Goal: Task Accomplishment & Management: Use online tool/utility

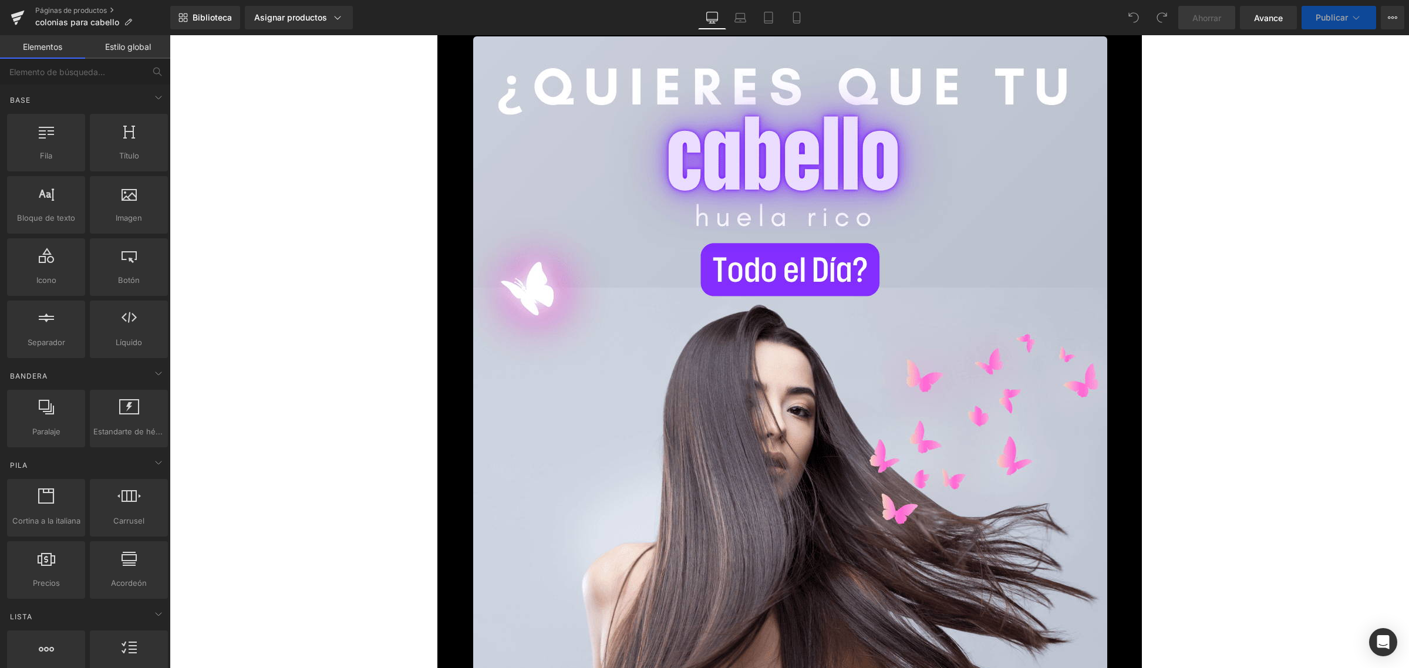
scroll to position [514, 0]
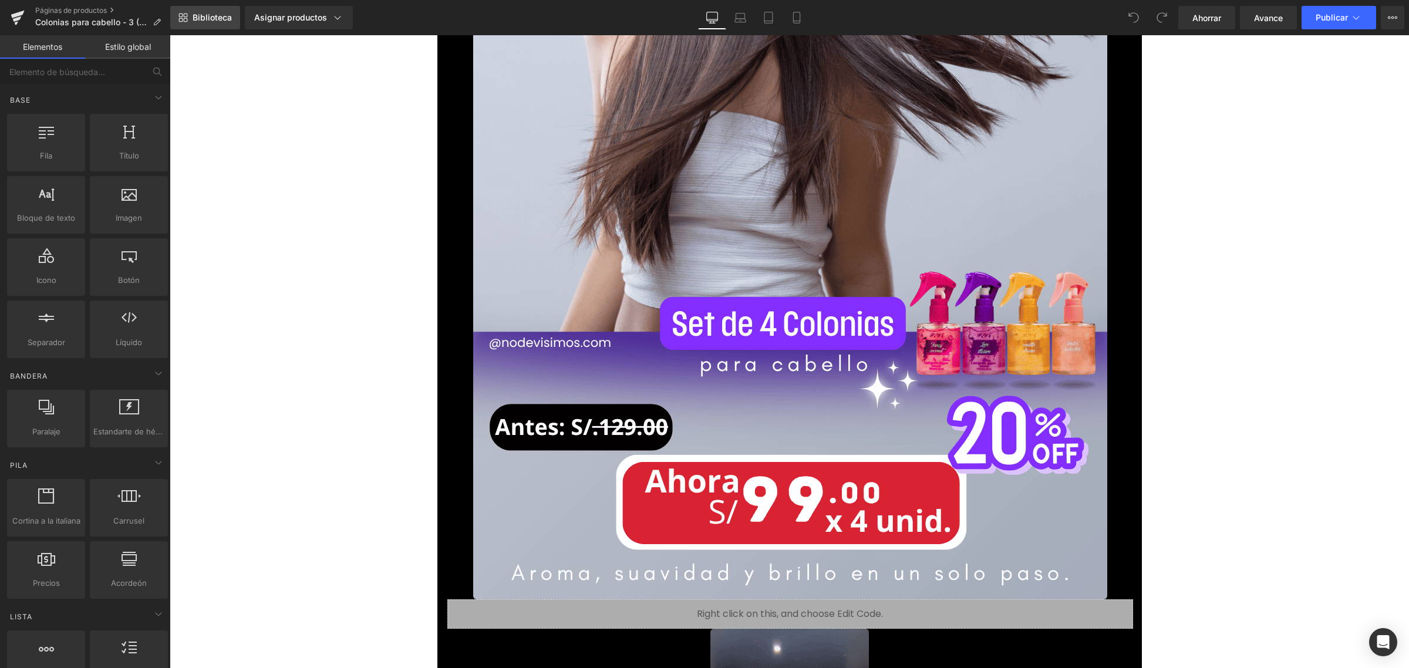
scroll to position [661, 0]
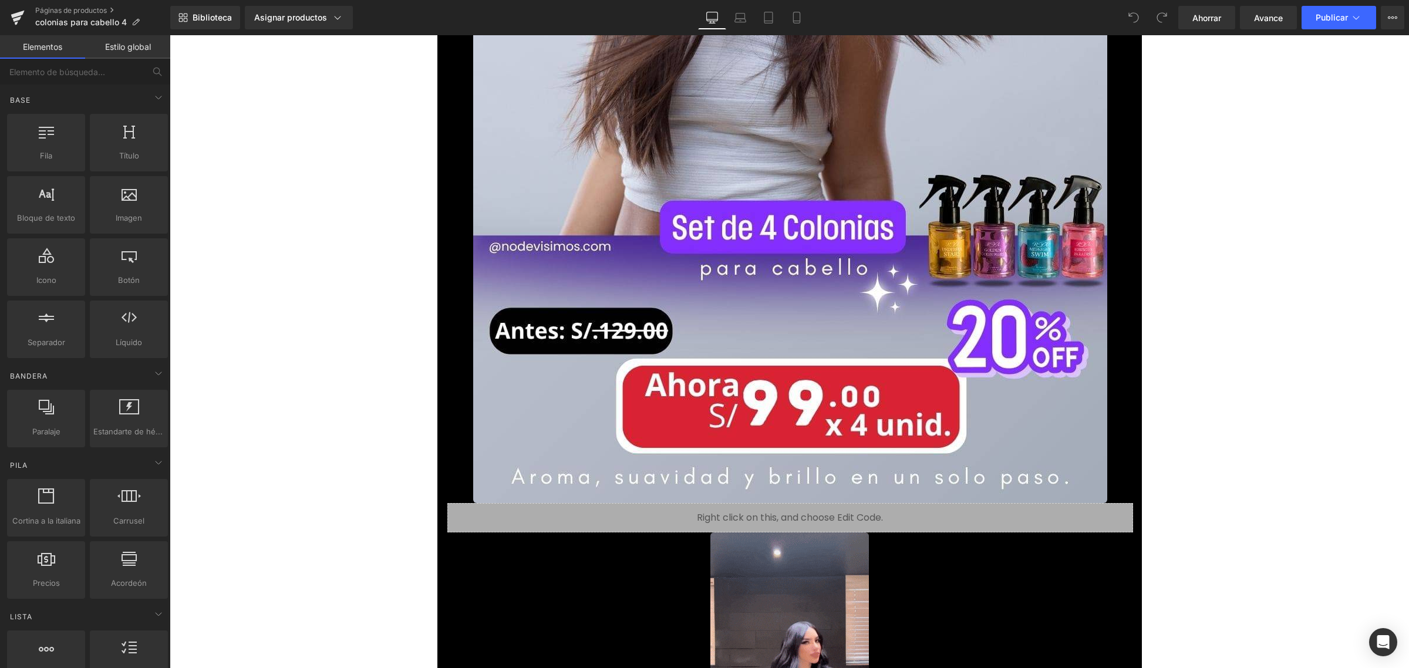
scroll to position [661, 0]
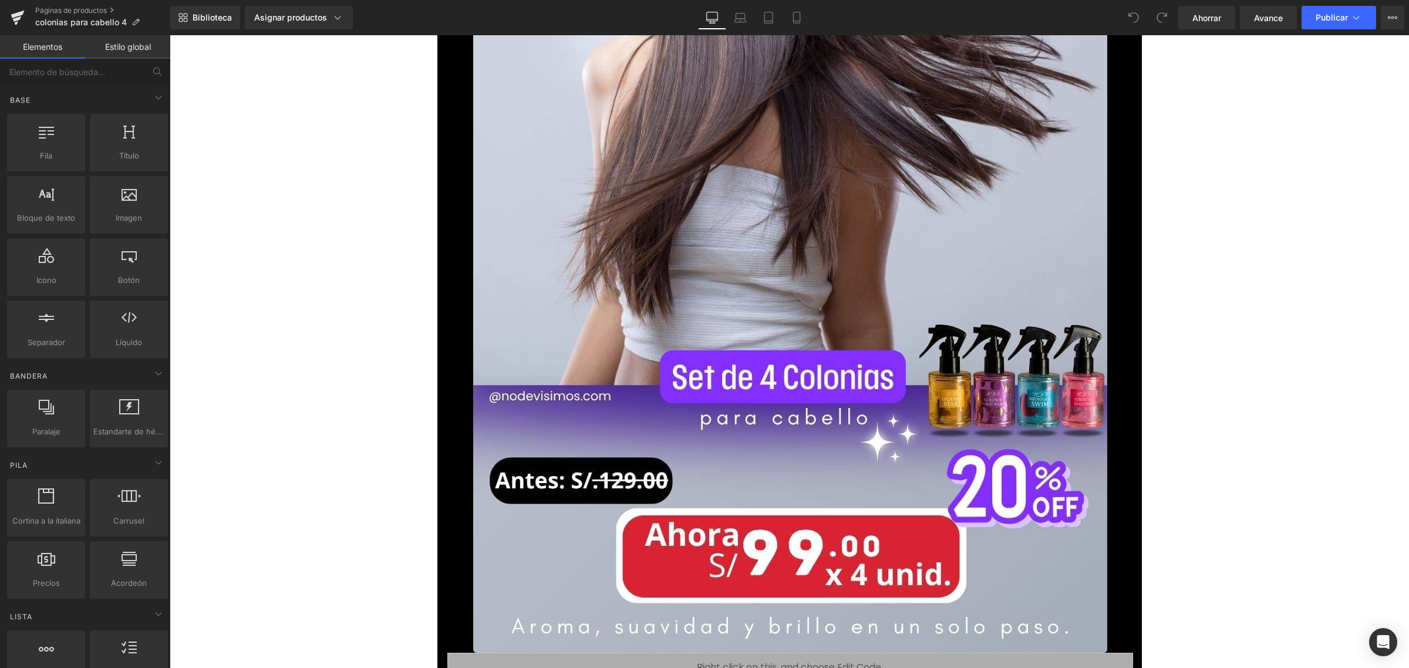
scroll to position [661, 0]
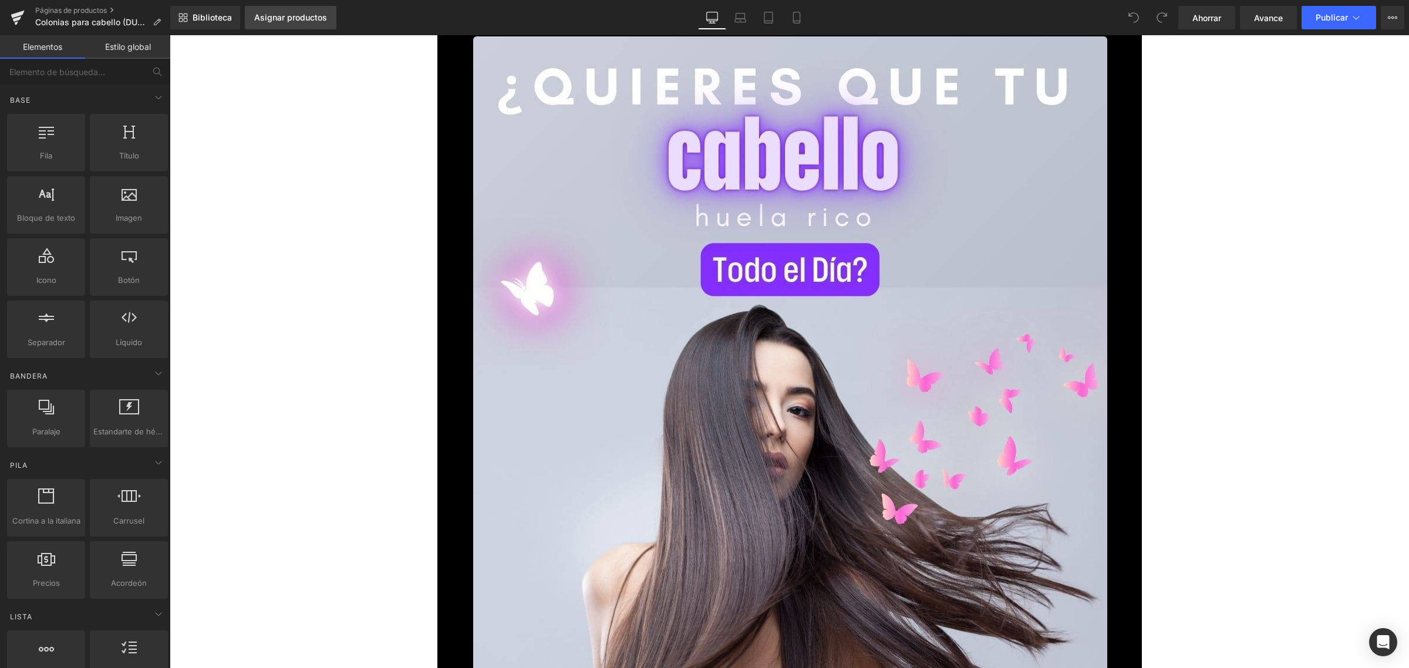
click at [310, 16] on font "Asignar productos" at bounding box center [290, 17] width 73 height 10
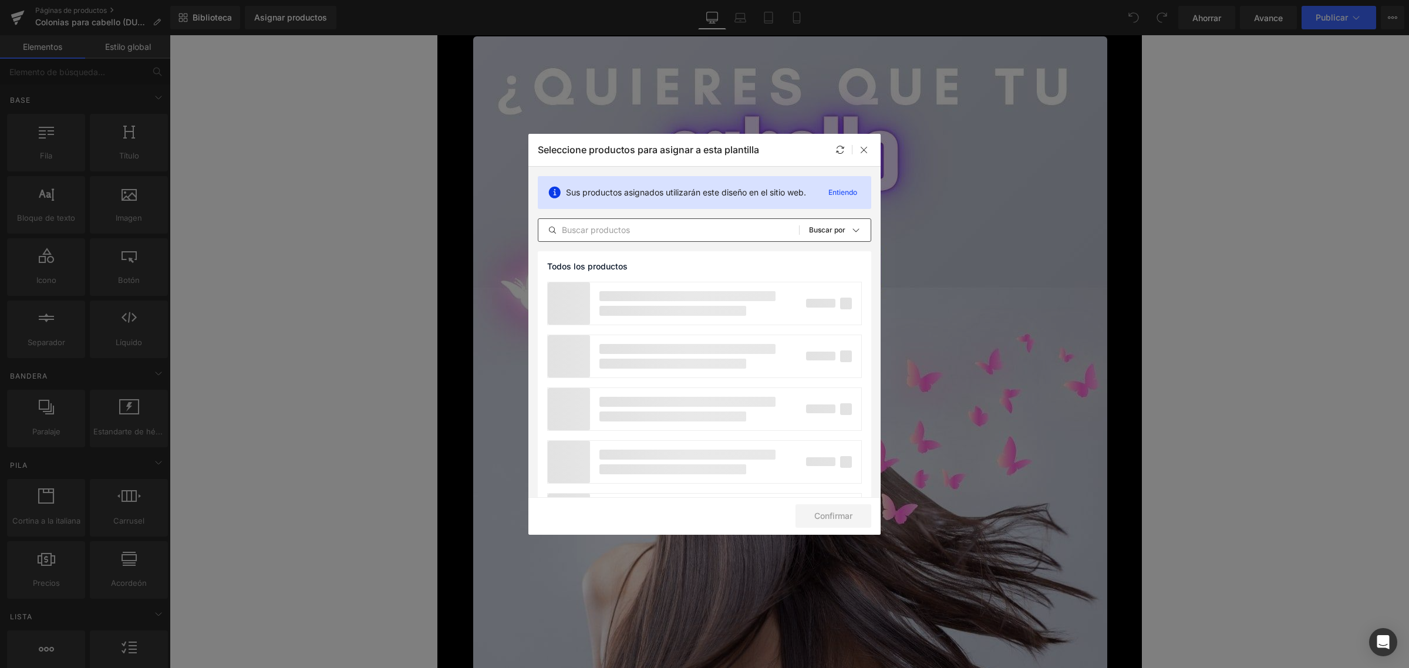
click at [658, 234] on input "text" at bounding box center [668, 230] width 261 height 14
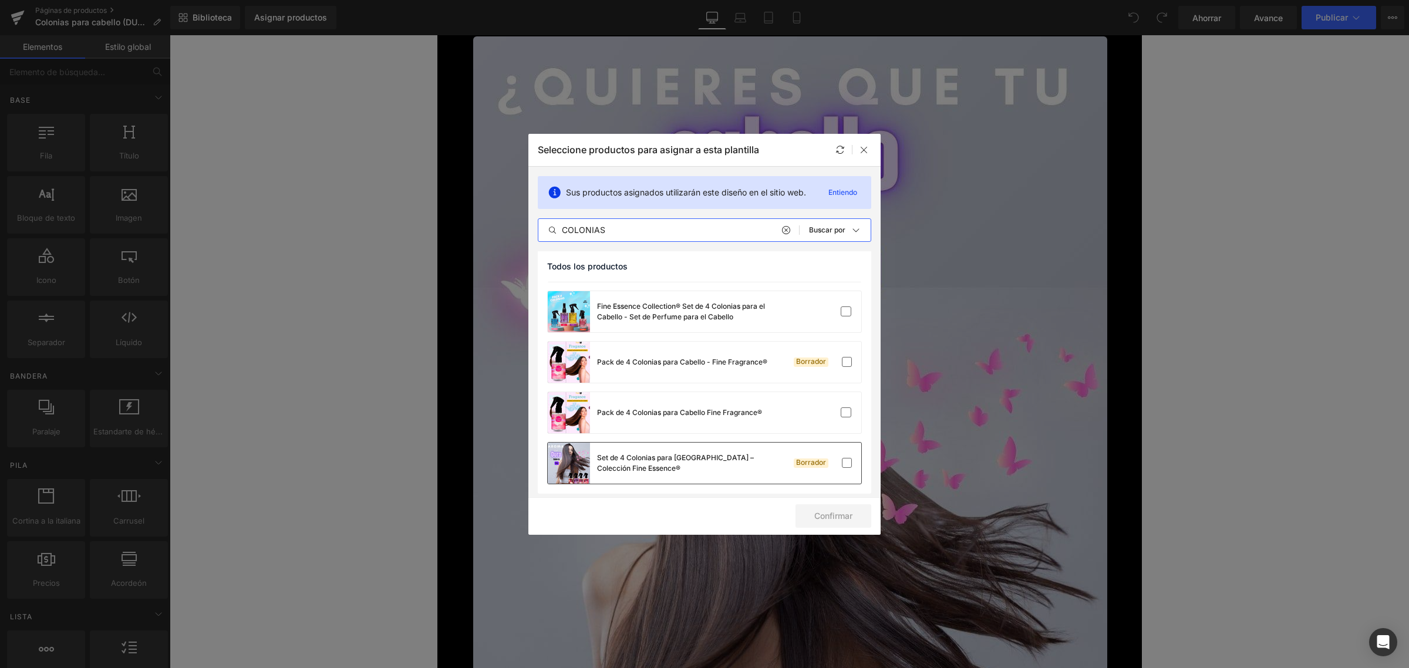
scroll to position [95, 0]
type input "COLONIAS"
click at [843, 412] on label at bounding box center [846, 410] width 11 height 11
click at [846, 410] on input "checkbox" at bounding box center [846, 410] width 0 height 0
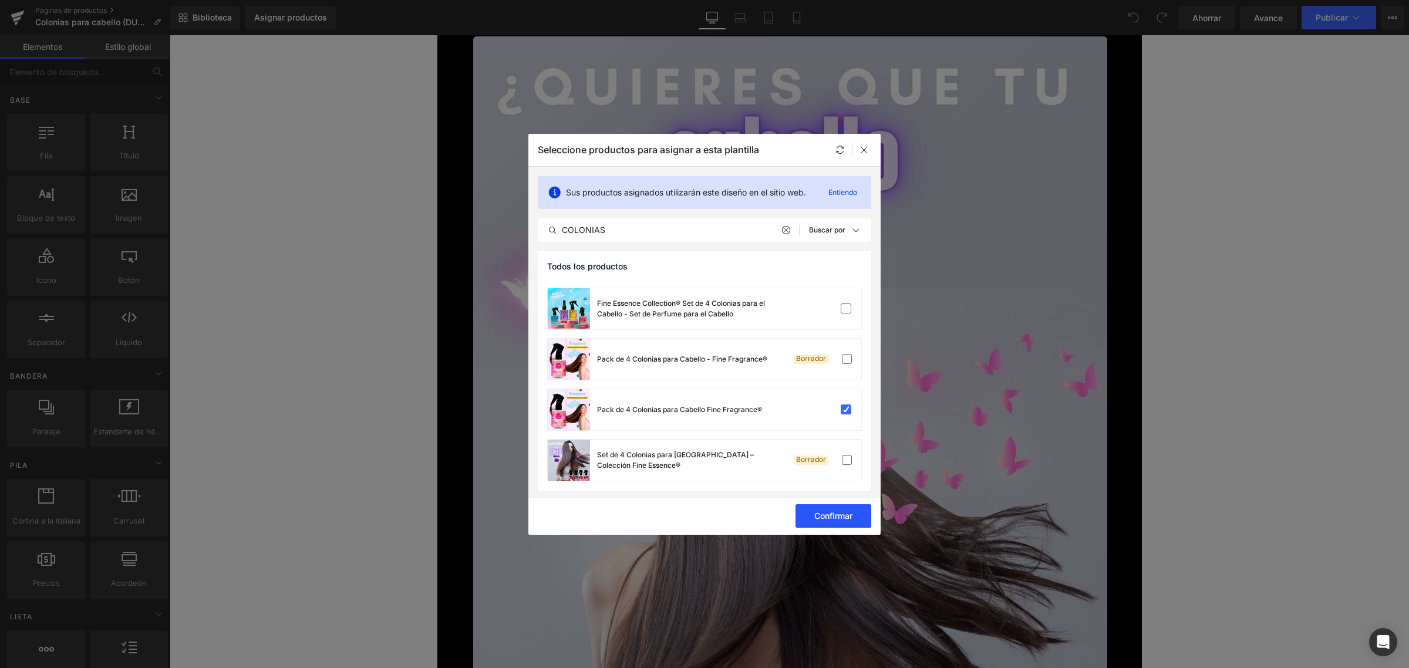
click at [844, 517] on font "Confirmar" at bounding box center [833, 516] width 38 height 10
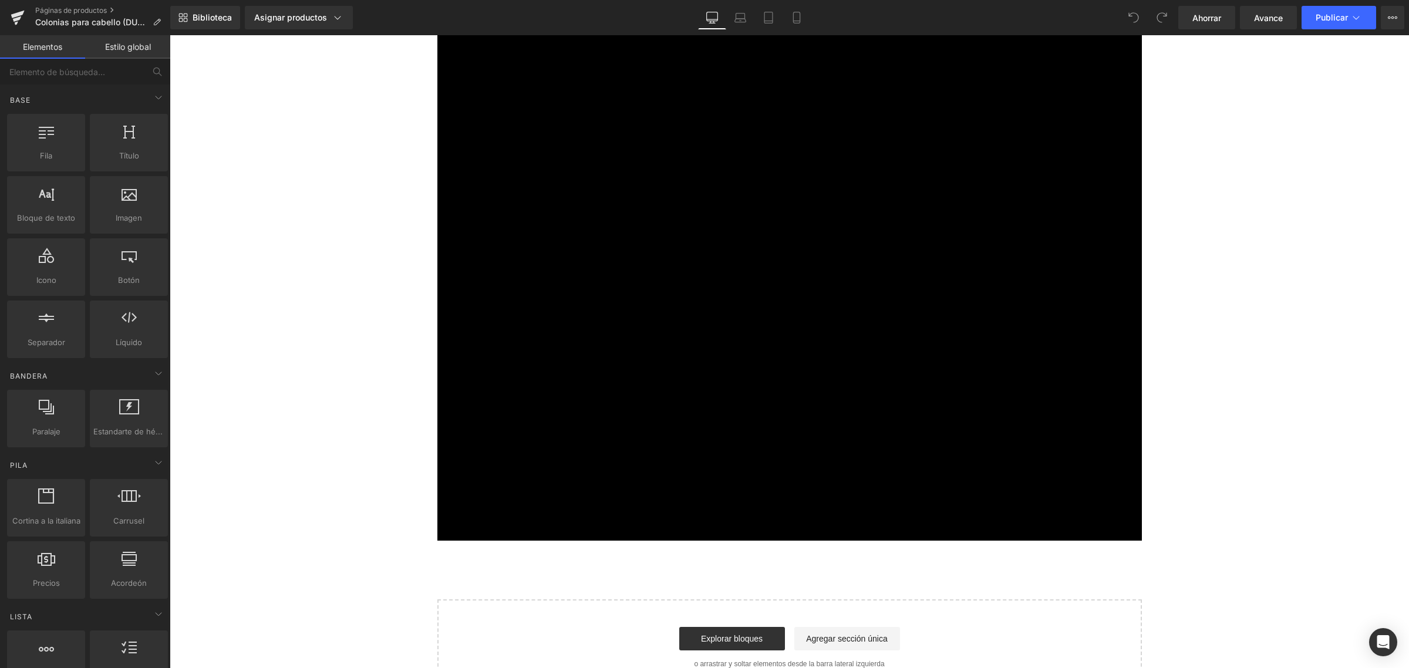
scroll to position [14887, 0]
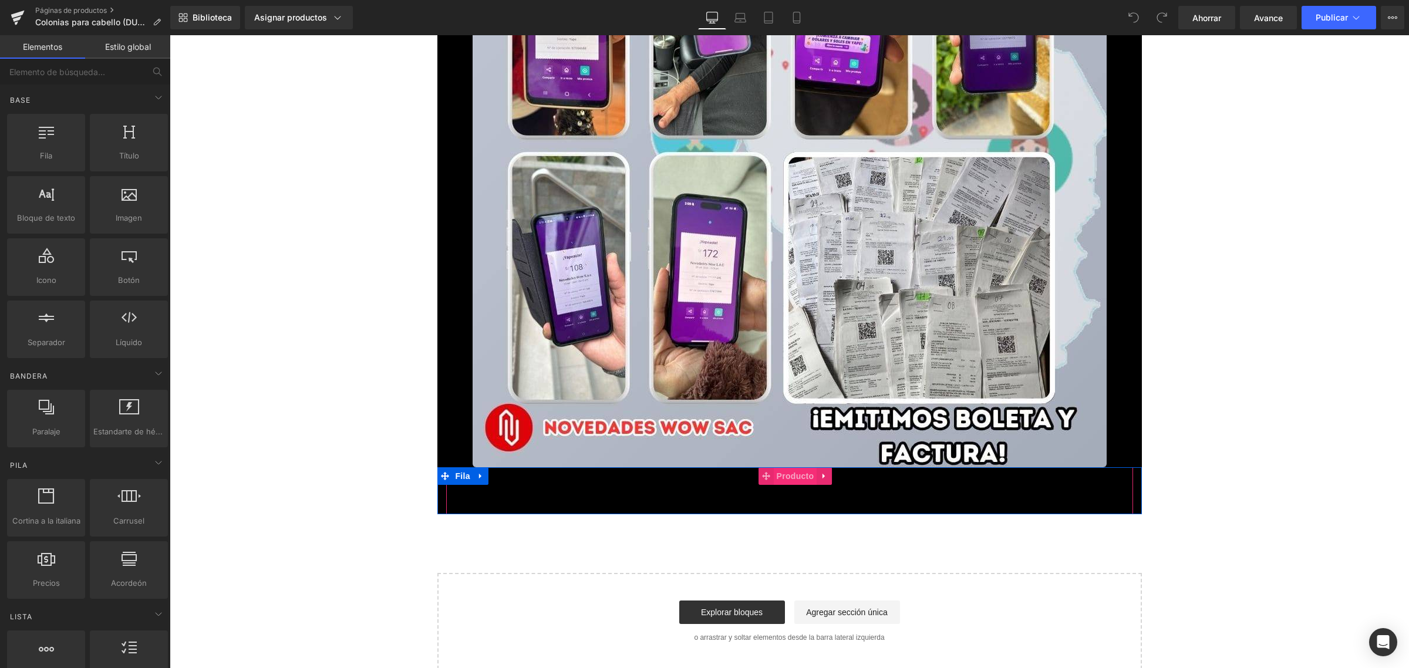
click at [791, 479] on font "Producto" at bounding box center [796, 475] width 38 height 9
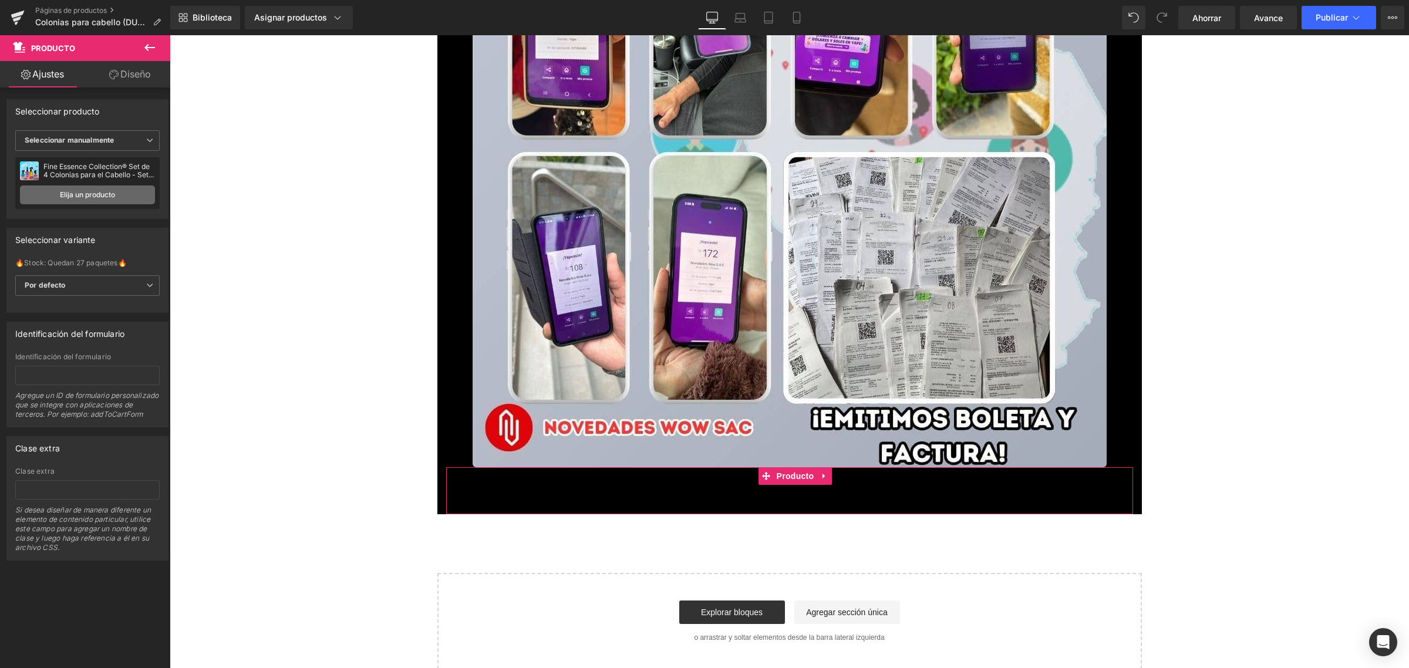
click at [91, 192] on font "Elija un producto" at bounding box center [87, 194] width 55 height 9
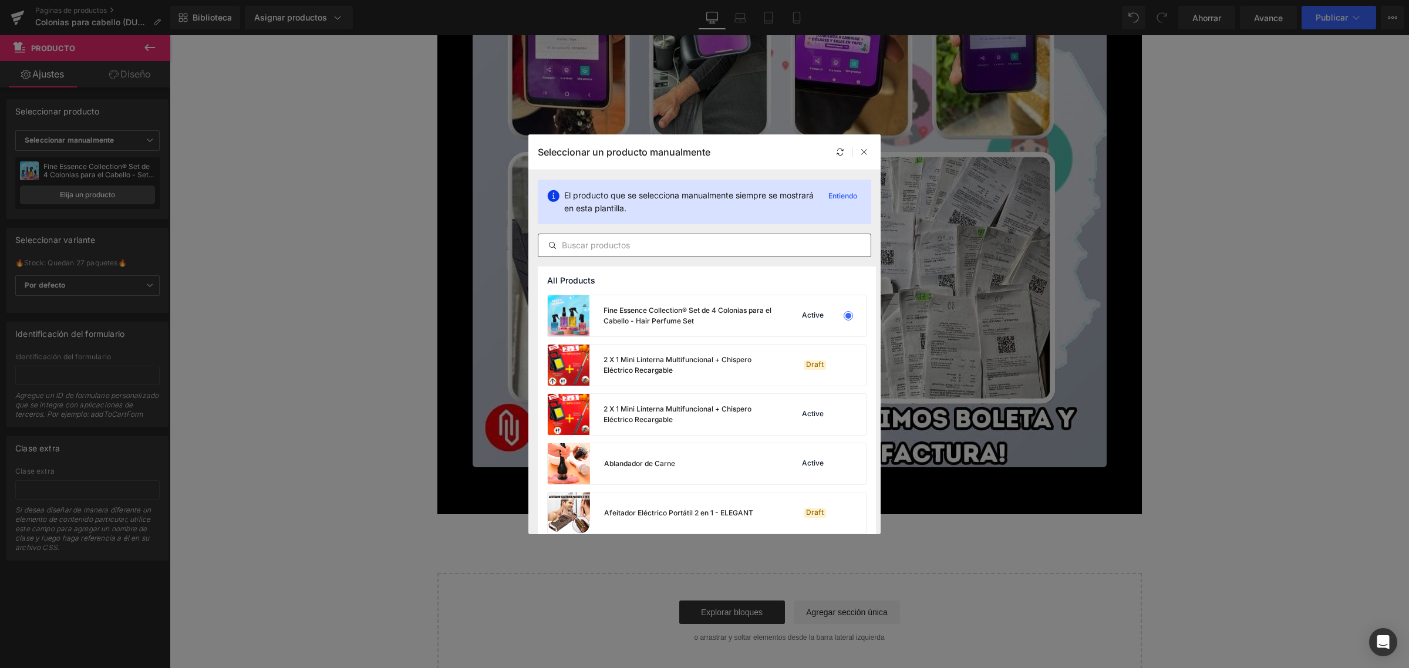
click at [621, 245] on input "text" at bounding box center [704, 245] width 332 height 14
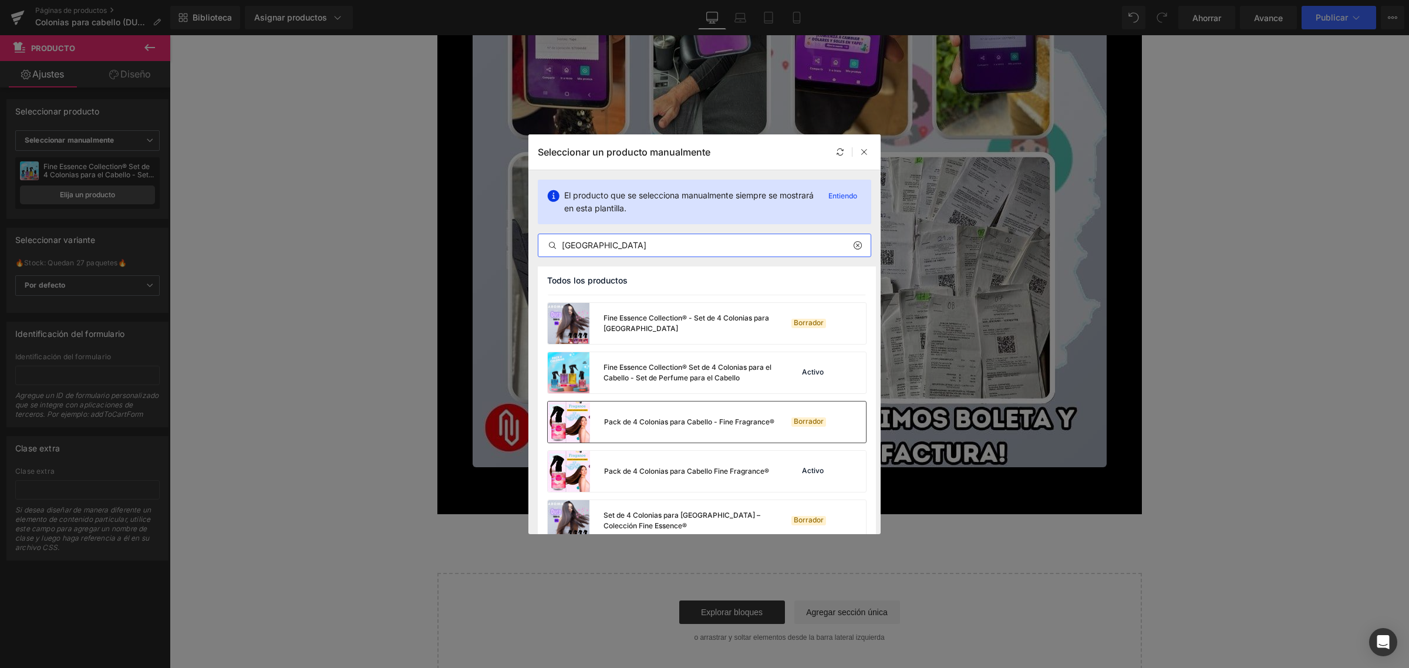
scroll to position [59, 0]
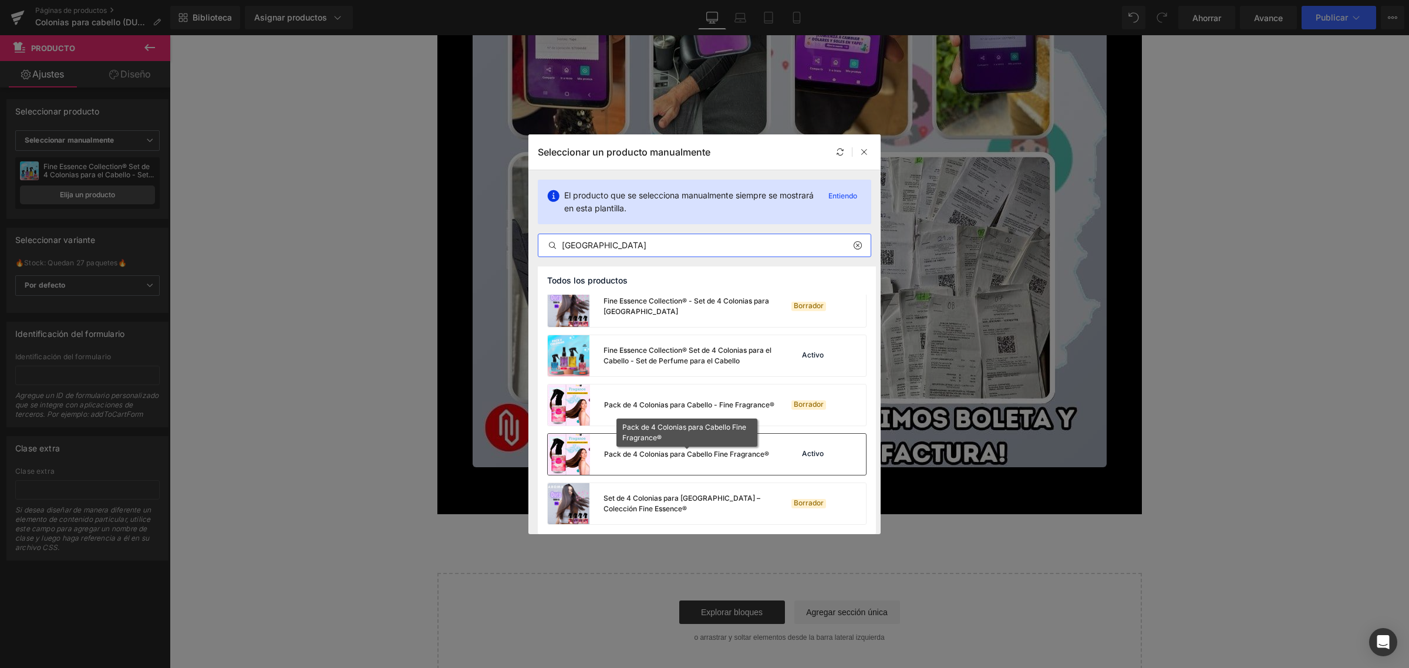
type input "[GEOGRAPHIC_DATA]"
click at [688, 459] on div "Pack de 4 Colonias para Cabello Fine Fragrance®" at bounding box center [686, 454] width 165 height 11
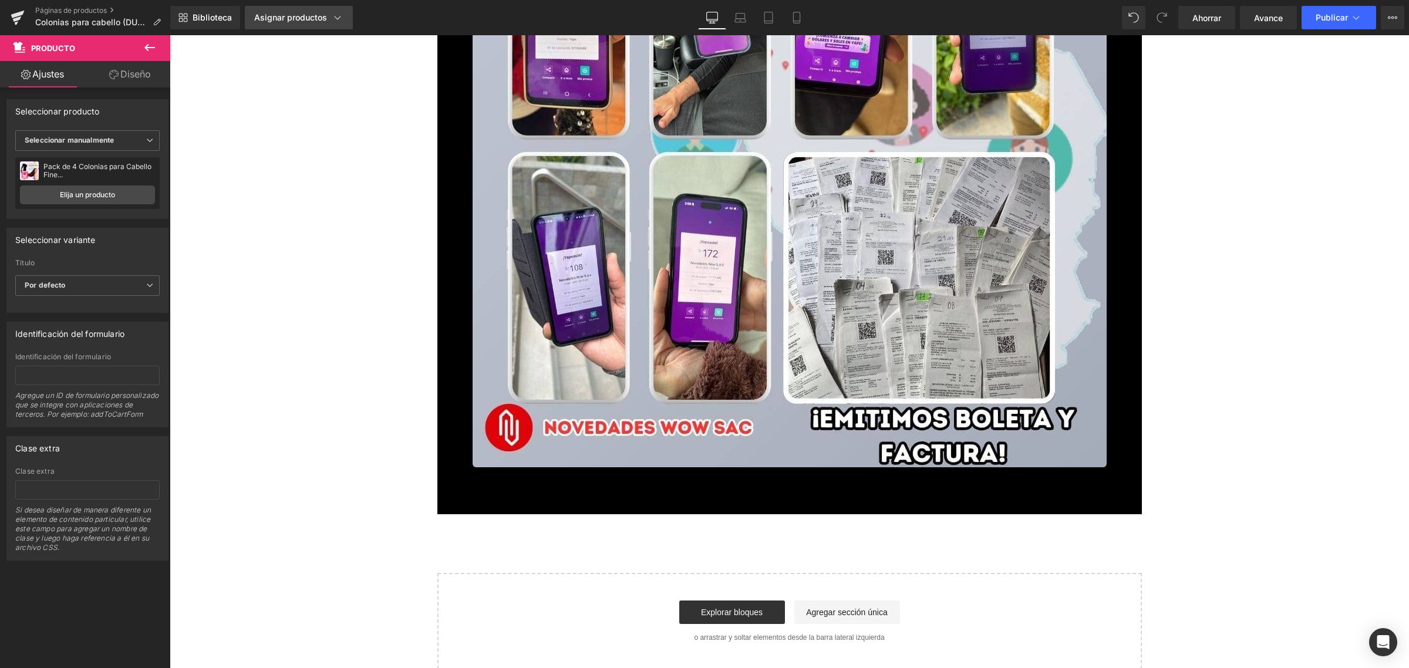
click at [288, 19] on font "Asignar productos" at bounding box center [290, 17] width 73 height 10
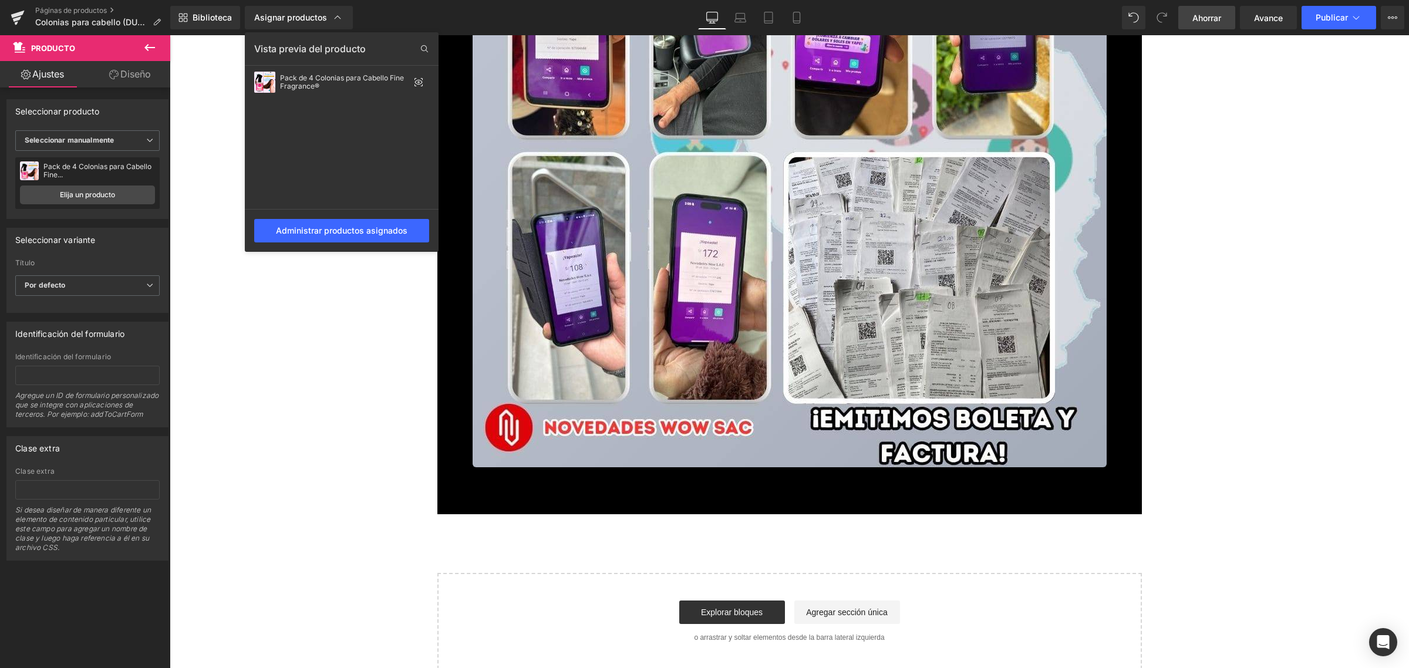
click at [1205, 13] on font "Ahorrar" at bounding box center [1206, 18] width 29 height 10
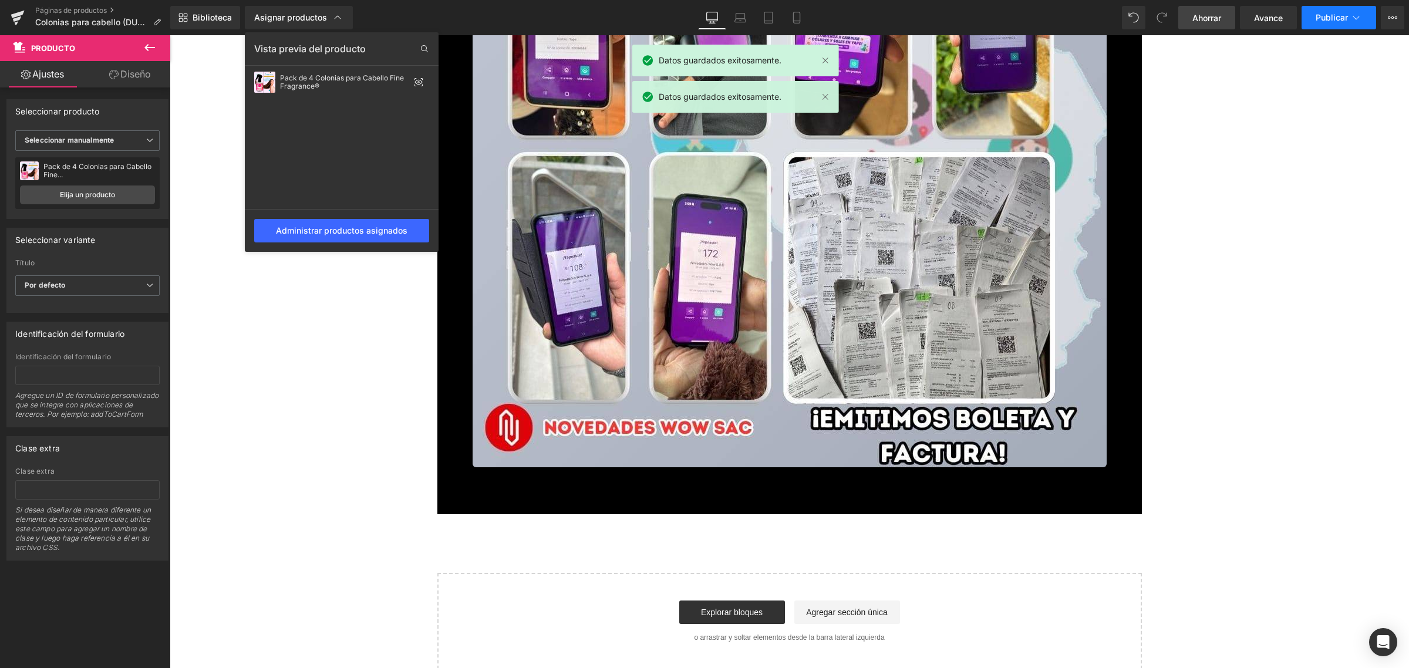
click at [1334, 9] on button "Publicar" at bounding box center [1339, 17] width 75 height 23
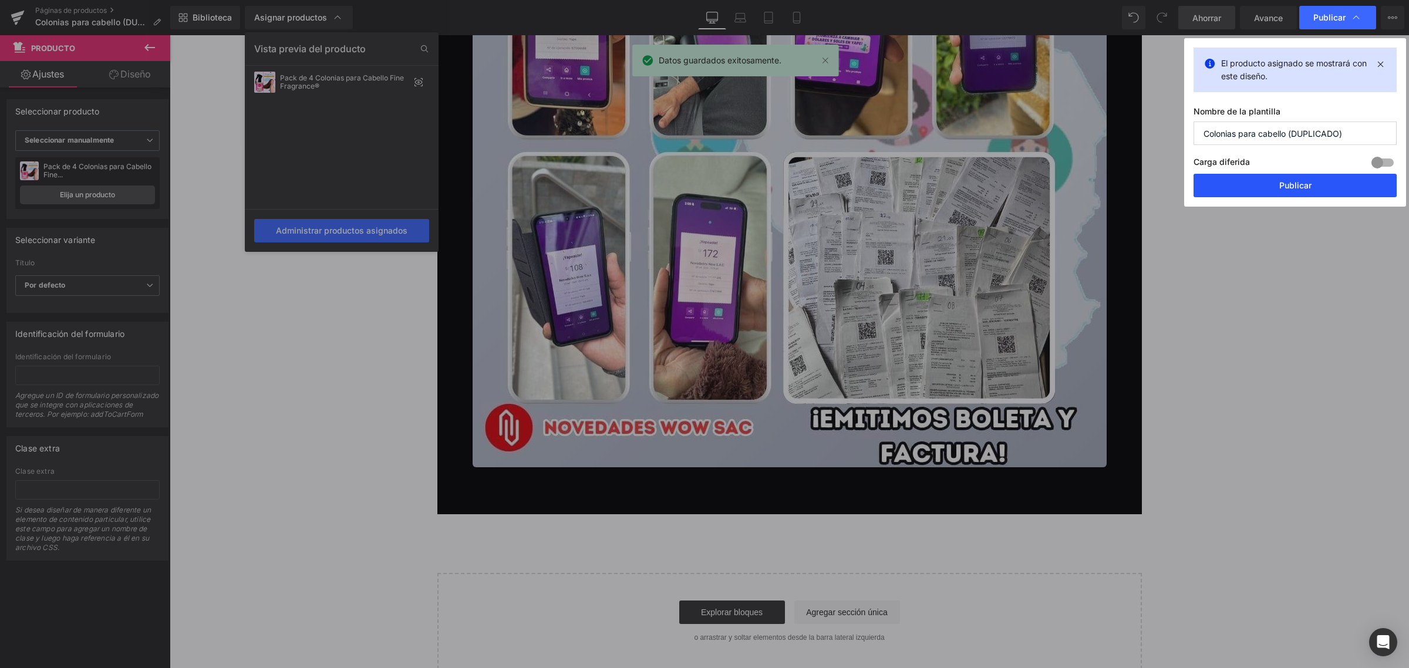
click at [1278, 192] on button "Publicar" at bounding box center [1295, 185] width 203 height 23
